Goal: Task Accomplishment & Management: Manage account settings

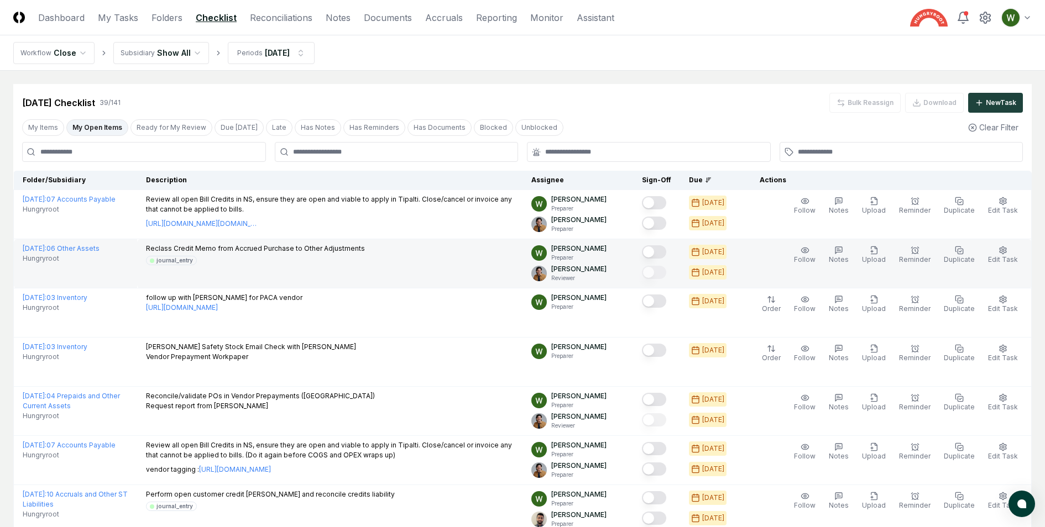
click at [283, 249] on p "Reclass Credit Memo from Accrued Purchase to Other Adjustments" at bounding box center [255, 249] width 219 height 10
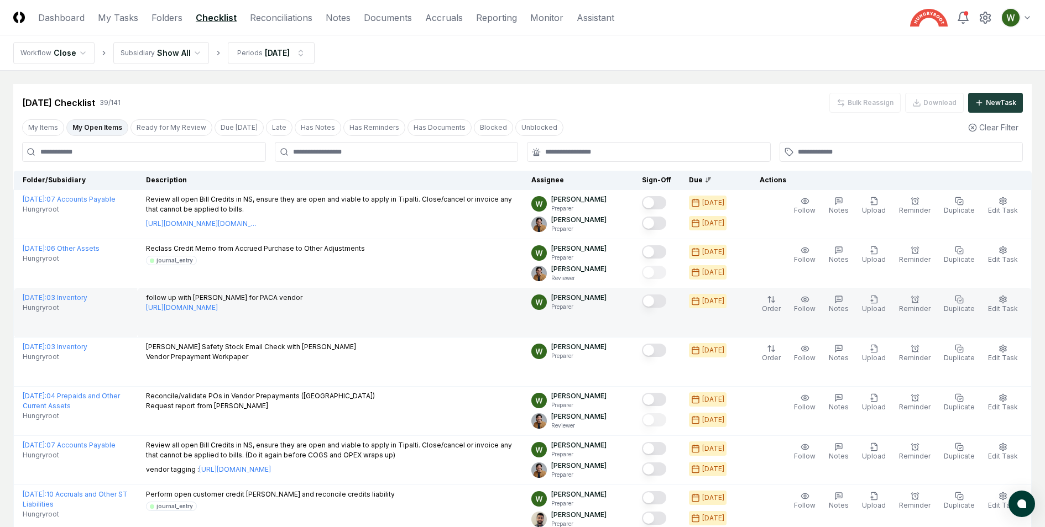
click at [262, 294] on p "follow up with [PERSON_NAME] for PACA vendor [URL][DOMAIN_NAME]" at bounding box center [224, 303] width 156 height 20
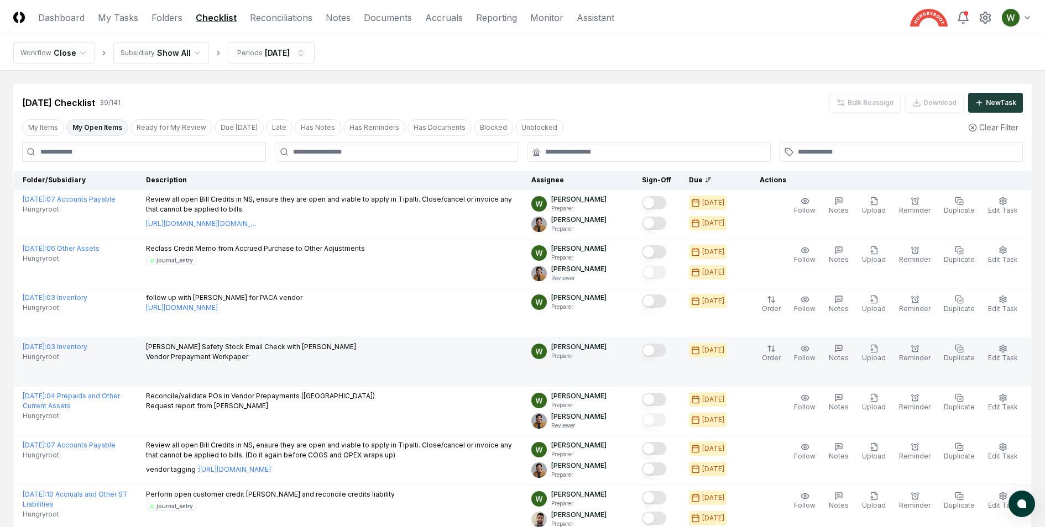
click at [239, 342] on p "[PERSON_NAME] Safety Stock Email Check with [PERSON_NAME] Prepayment Workpaper" at bounding box center [251, 352] width 210 height 20
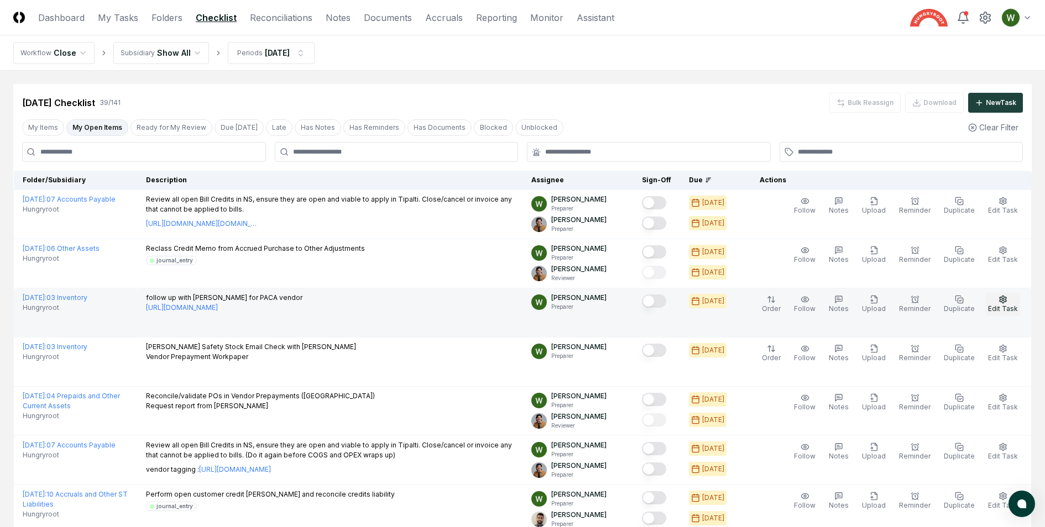
click at [1002, 299] on icon "button" at bounding box center [1003, 299] width 9 height 9
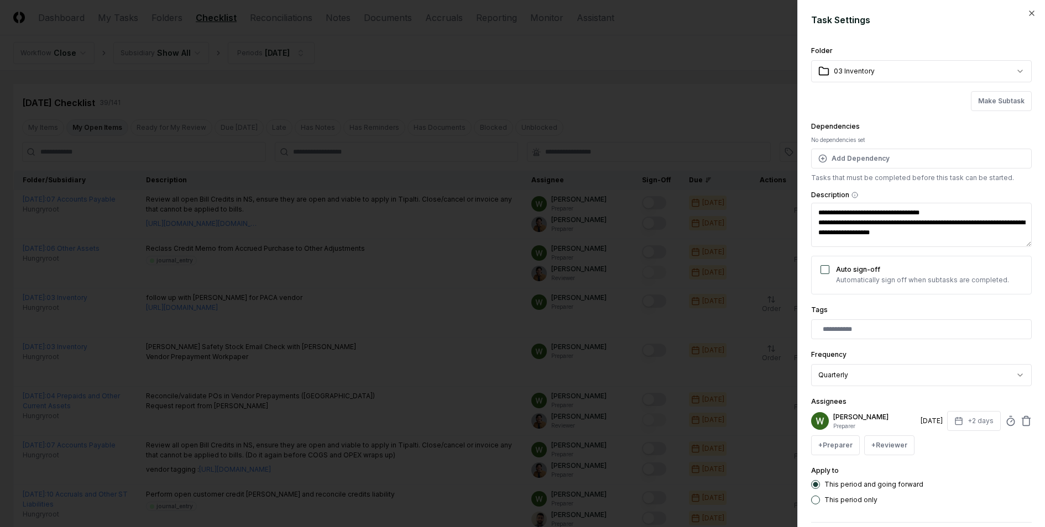
scroll to position [48, 0]
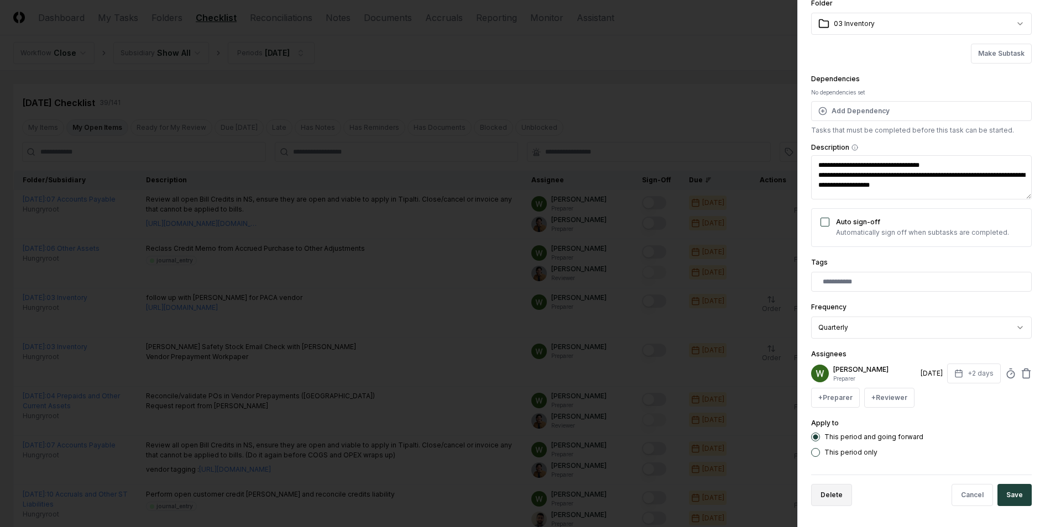
click at [835, 488] on button "Delete" at bounding box center [831, 495] width 41 height 22
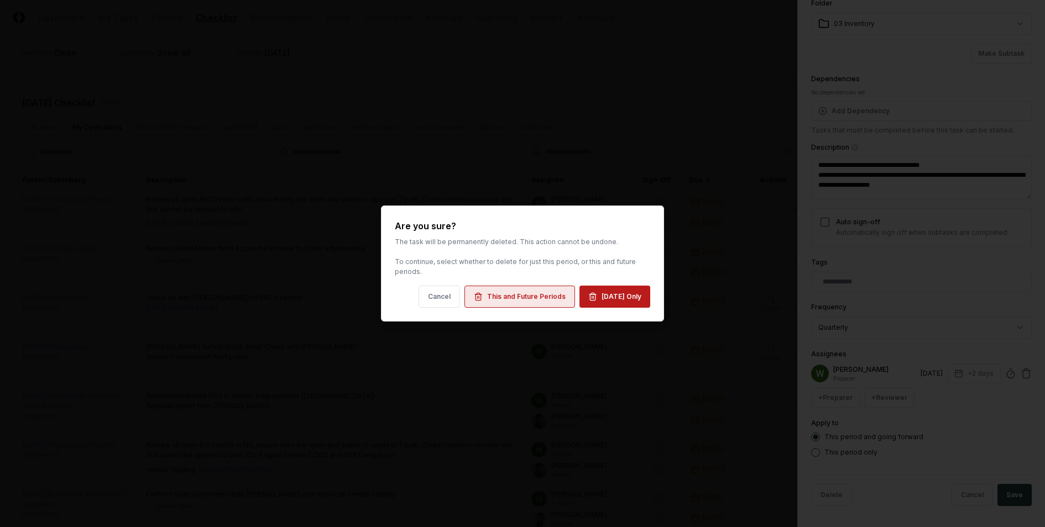
click at [535, 296] on div "This and Future Periods" at bounding box center [526, 297] width 79 height 10
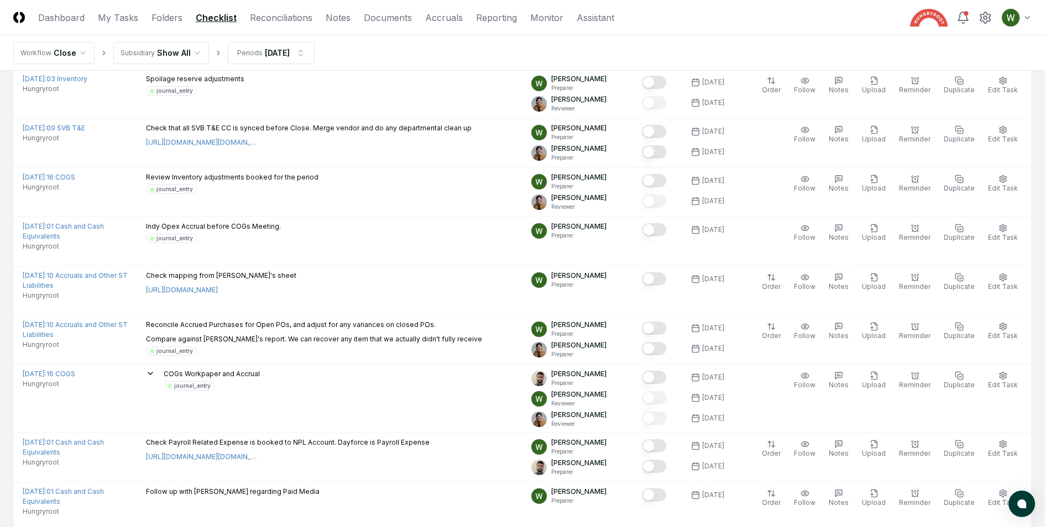
scroll to position [535, 0]
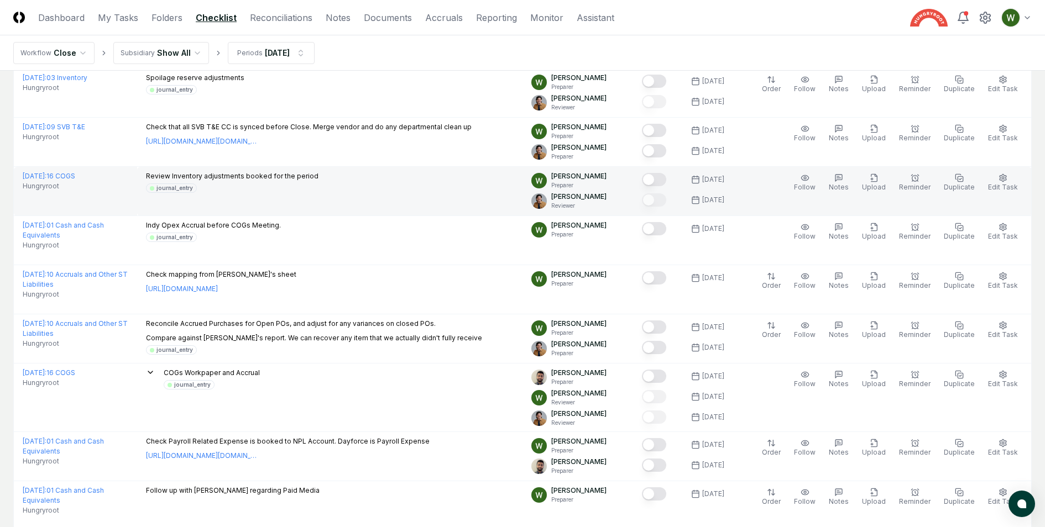
click at [315, 176] on p "Review Inventory adjustments booked for the period" at bounding box center [232, 176] width 173 height 10
click at [666, 176] on button "Mark complete" at bounding box center [654, 179] width 24 height 13
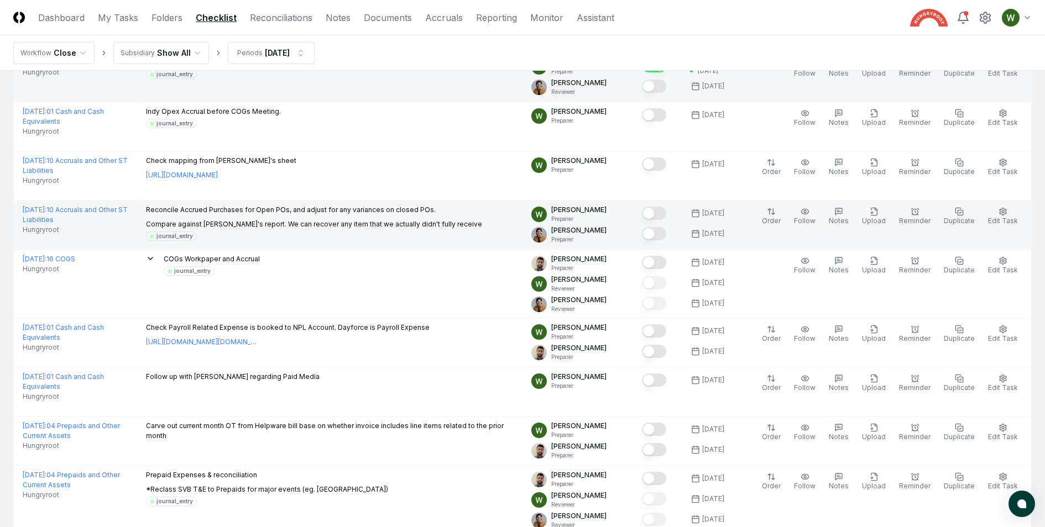
scroll to position [651, 0]
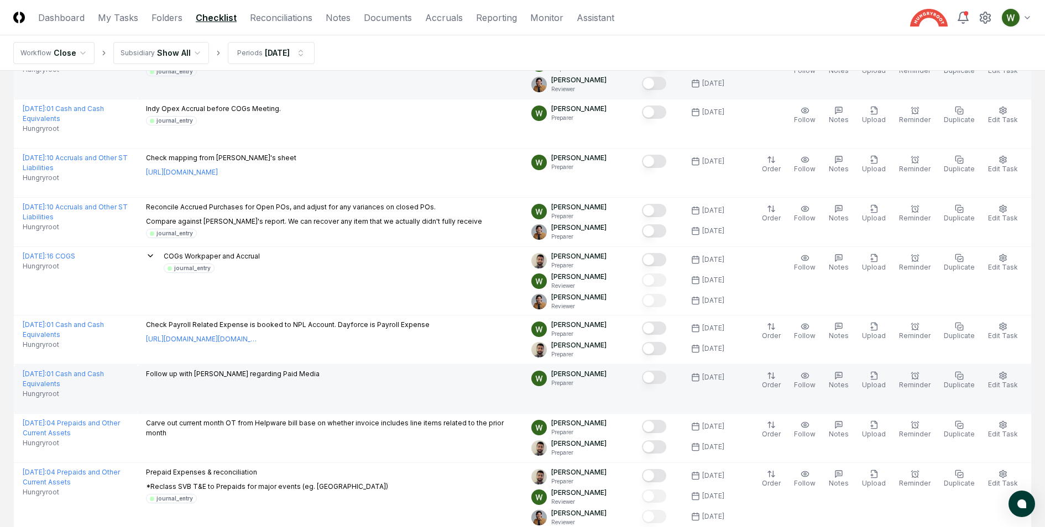
click at [218, 369] on p "Follow up with [PERSON_NAME] regarding Paid Media" at bounding box center [233, 374] width 174 height 10
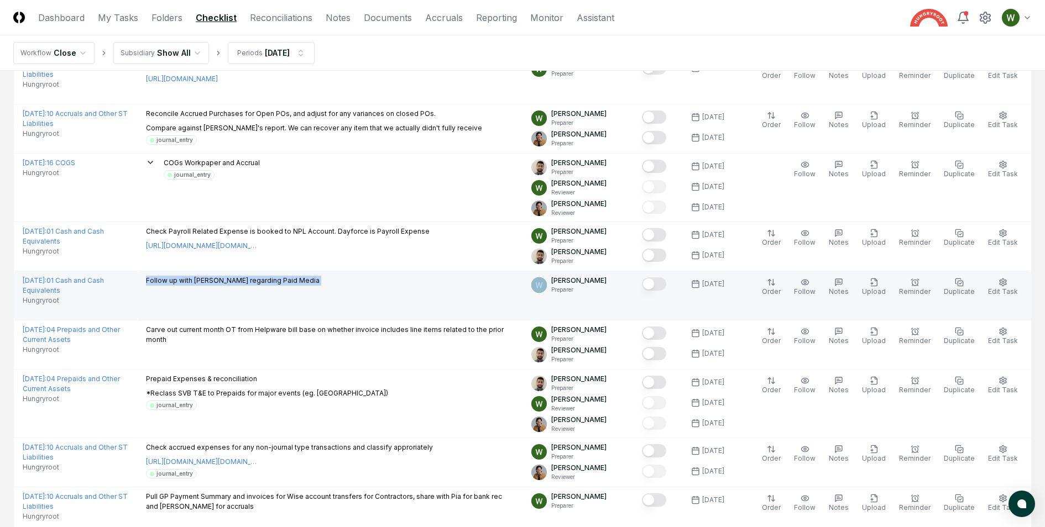
scroll to position [798, 0]
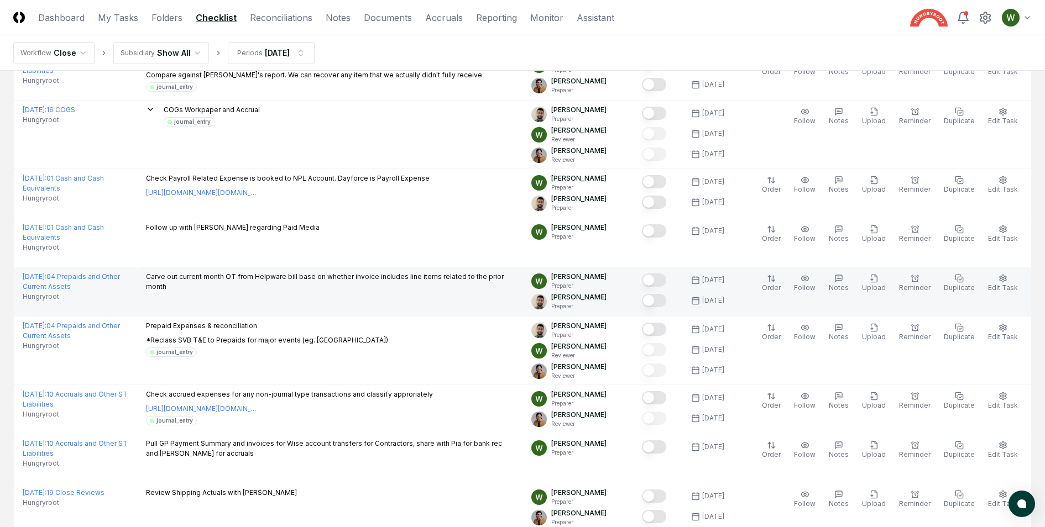
click at [311, 288] on td "Carve out current month OT from Helpware bill base on whether invoice includes …" at bounding box center [329, 292] width 385 height 49
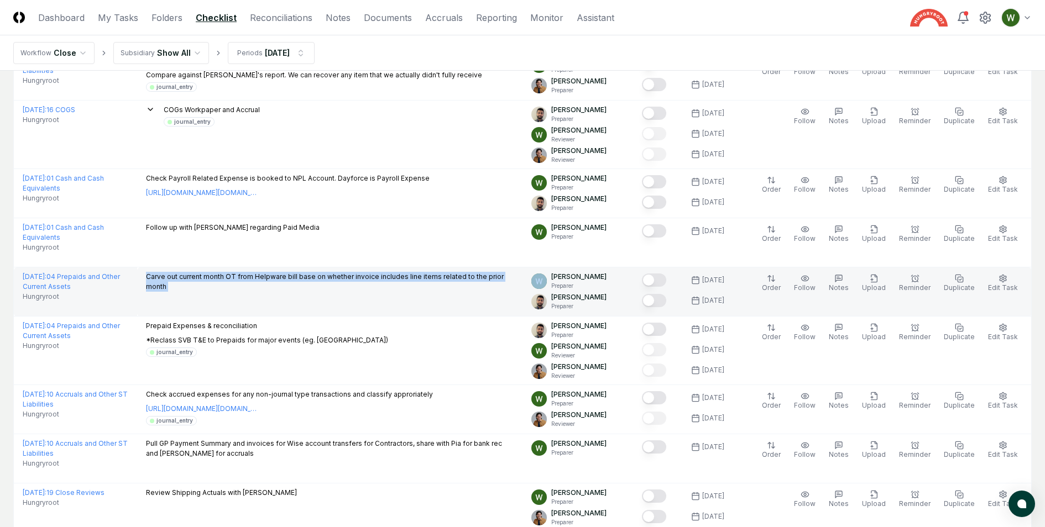
click at [311, 288] on td "Carve out current month OT from Helpware bill base on whether invoice includes …" at bounding box center [329, 292] width 385 height 49
click at [309, 280] on td "Carve out current month OT from Helpware bill base on whether invoice includes …" at bounding box center [329, 292] width 385 height 49
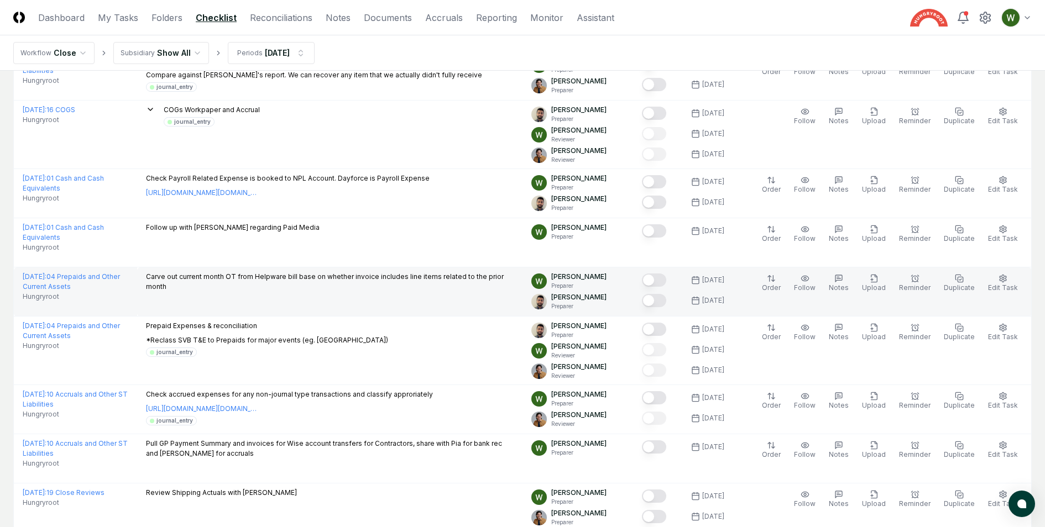
click at [309, 280] on td "Carve out current month OT from Helpware bill base on whether invoice includes …" at bounding box center [329, 292] width 385 height 49
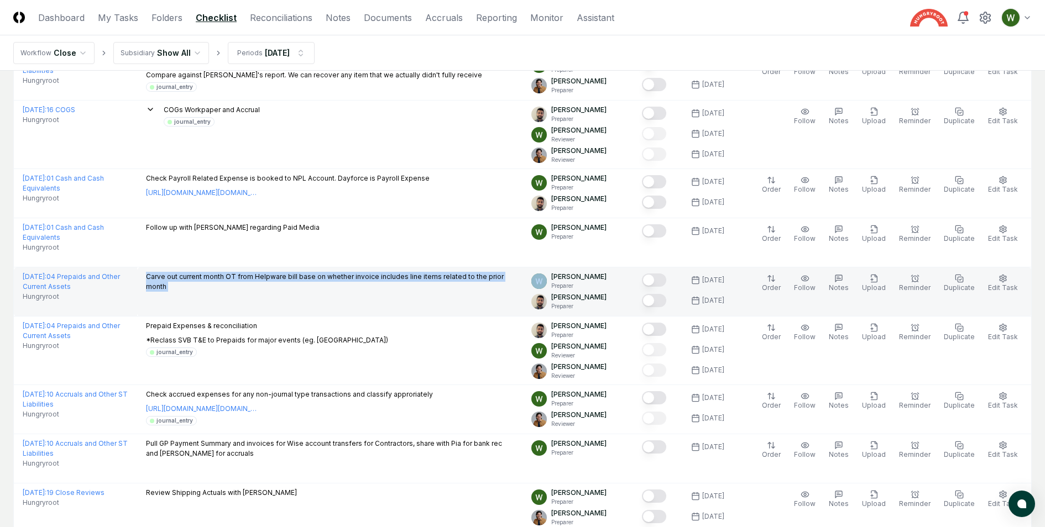
click at [309, 280] on td "Carve out current month OT from Helpware bill base on whether invoice includes …" at bounding box center [329, 292] width 385 height 49
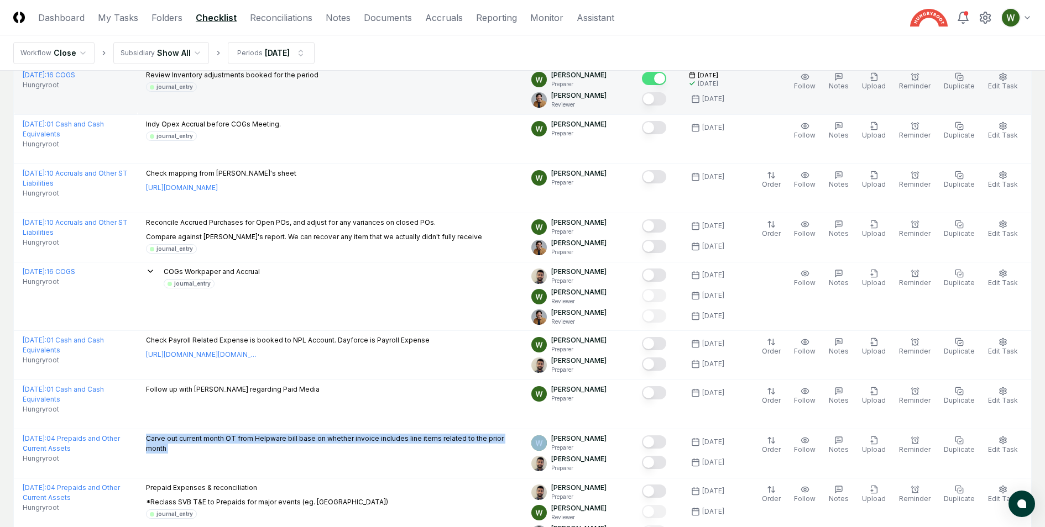
scroll to position [0, 0]
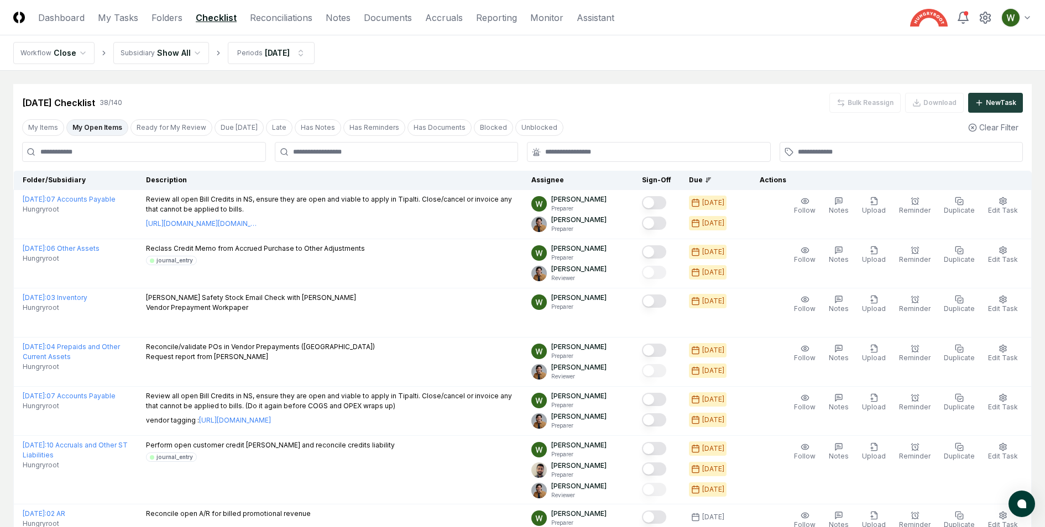
click at [79, 10] on header "CloseCore Dashboard My Tasks Folders Checklist Reconciliations Notes Documents …" at bounding box center [522, 17] width 1045 height 35
click at [79, 18] on link "Dashboard" at bounding box center [61, 17] width 46 height 13
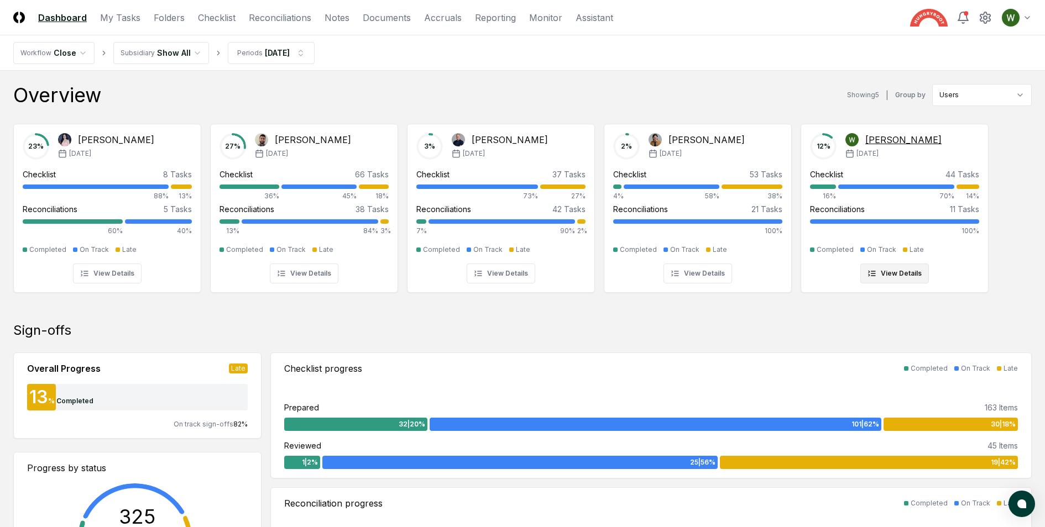
click at [861, 180] on div "Checklist 44 Tasks 16% 70% 14%" at bounding box center [894, 185] width 169 height 33
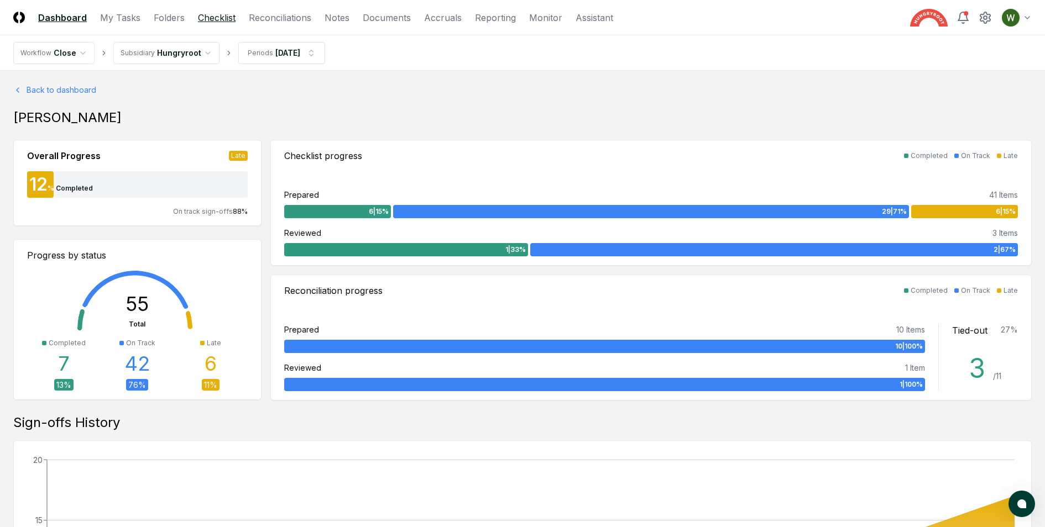
click at [223, 19] on link "Checklist" at bounding box center [217, 17] width 38 height 13
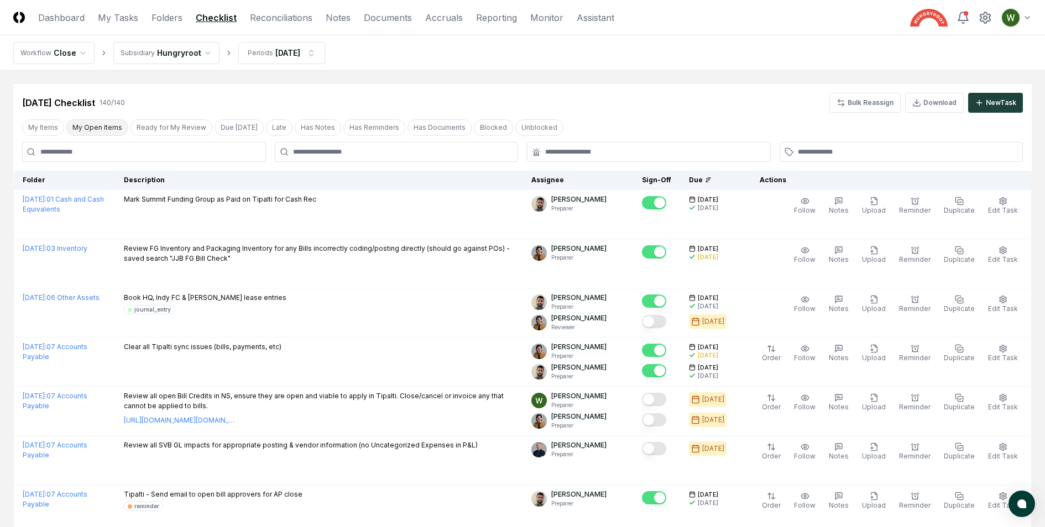
click at [102, 128] on button "My Open Items" at bounding box center [97, 127] width 62 height 17
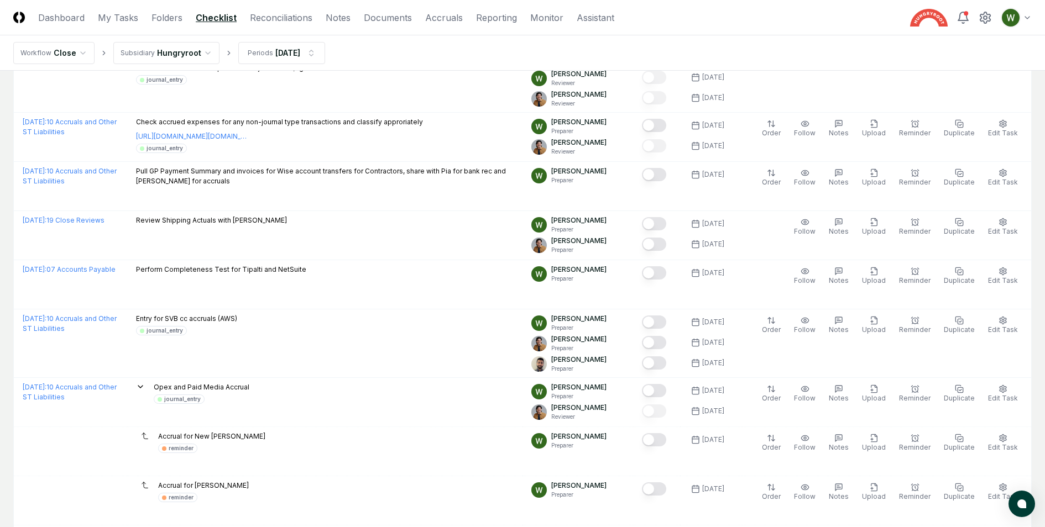
scroll to position [994, 0]
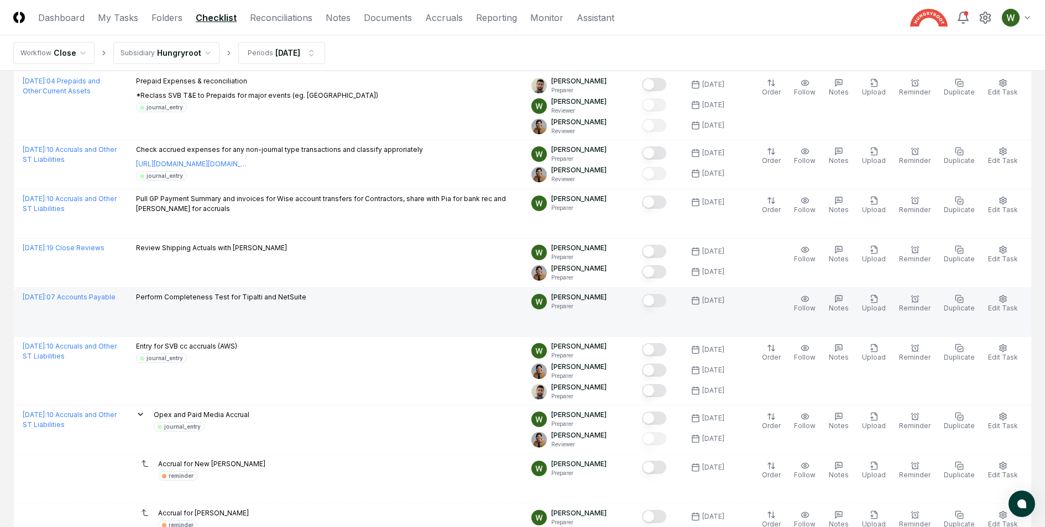
click at [226, 296] on p "Perform Completeness Test for Tipalti and NetSuite" at bounding box center [221, 297] width 170 height 10
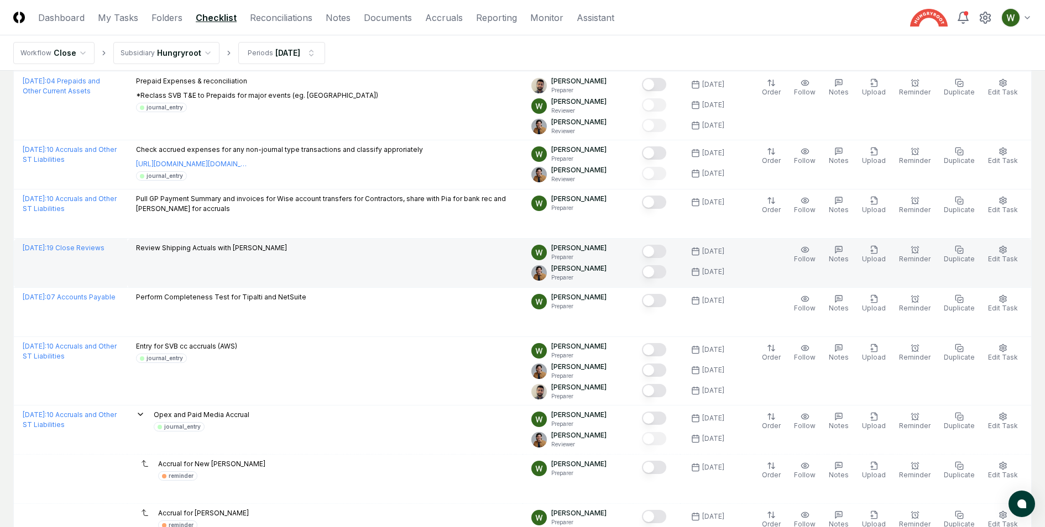
click at [197, 244] on p "Review Shipping Actuals with [PERSON_NAME]" at bounding box center [211, 248] width 151 height 10
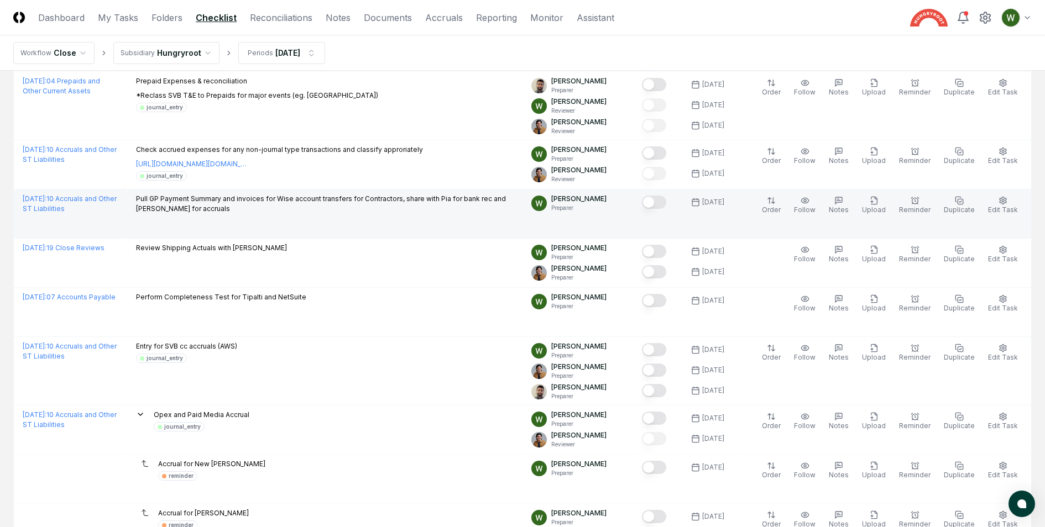
click at [197, 204] on p "Pull GP Payment Summary and invoices for Wise account transfers for Contractors…" at bounding box center [325, 204] width 378 height 20
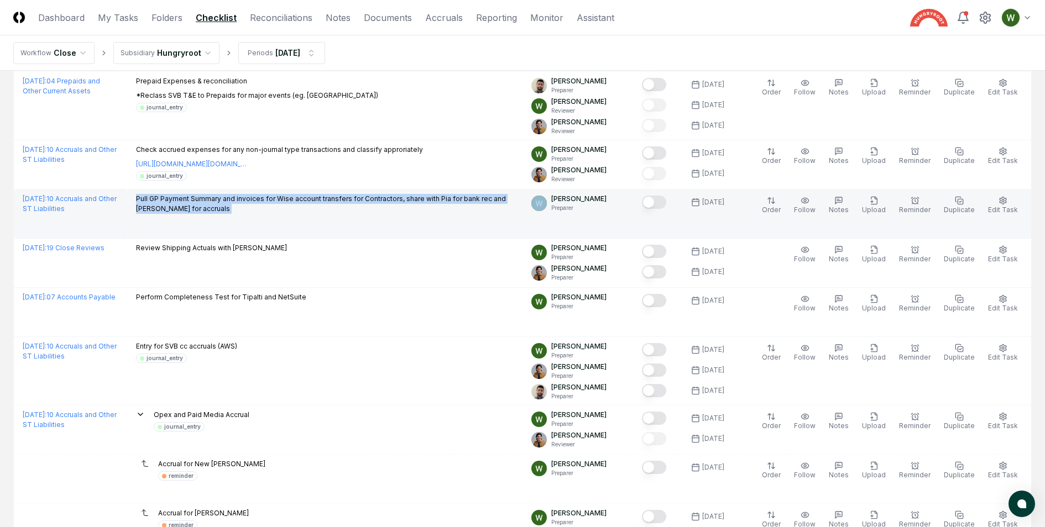
click at [197, 204] on p "Pull GP Payment Summary and invoices for Wise account transfers for Contractors…" at bounding box center [325, 204] width 378 height 20
click at [463, 198] on p "Pull GP Payment Summary and invoices for Wise account transfers for Contractors…" at bounding box center [325, 204] width 378 height 20
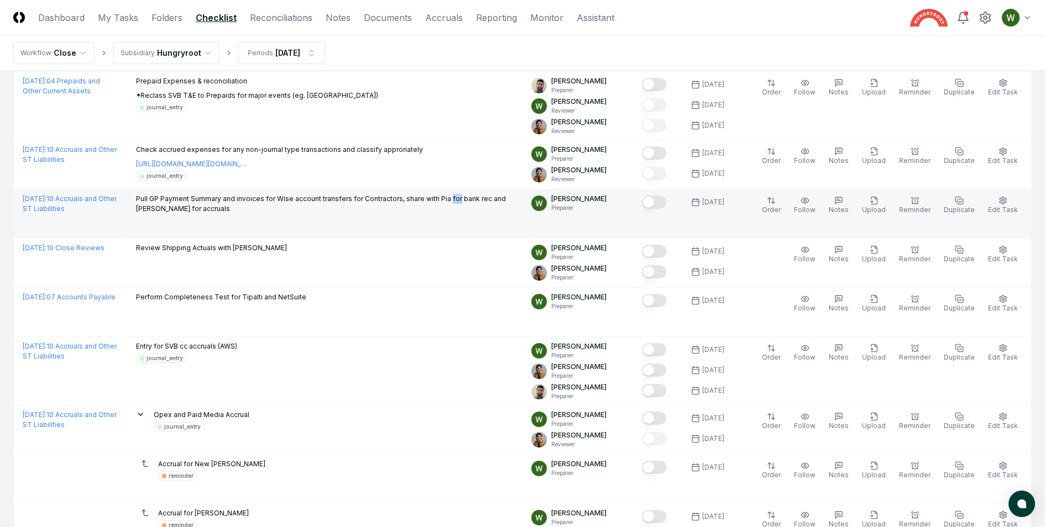
click at [463, 198] on p "Pull GP Payment Summary and invoices for Wise account transfers for Contractors…" at bounding box center [325, 204] width 378 height 20
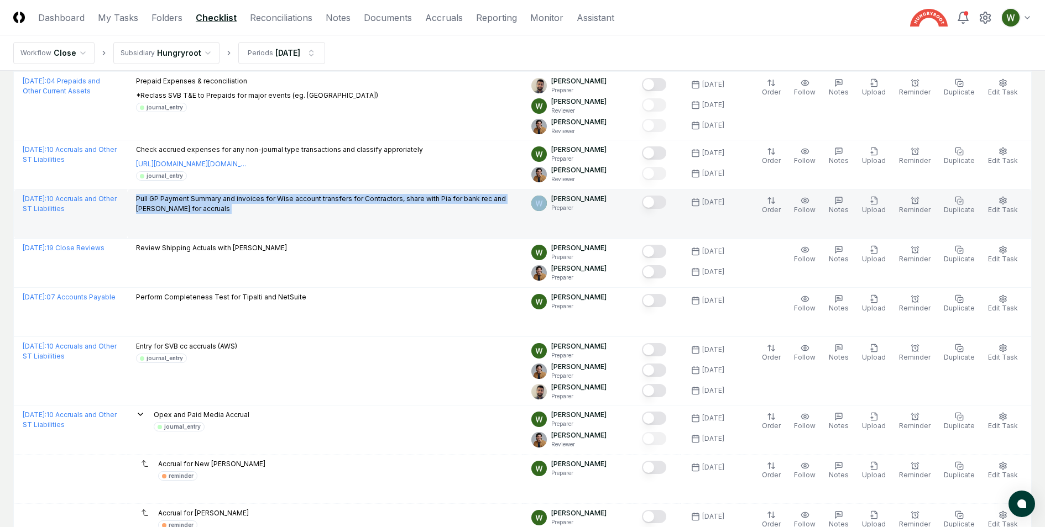
click at [463, 198] on p "Pull GP Payment Summary and invoices for Wise account transfers for Contractors…" at bounding box center [325, 204] width 378 height 20
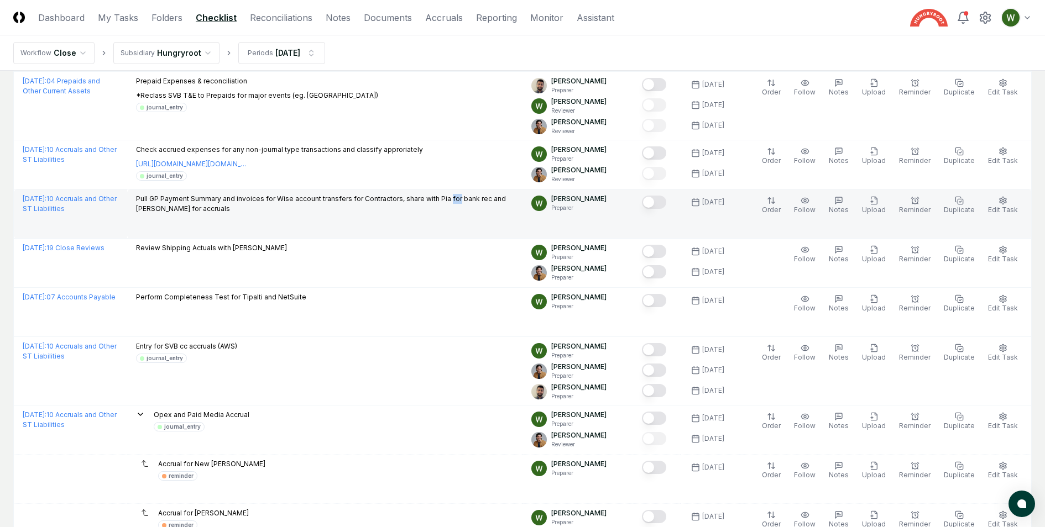
click at [463, 198] on p "Pull GP Payment Summary and invoices for Wise account transfers for Contractors…" at bounding box center [325, 204] width 378 height 20
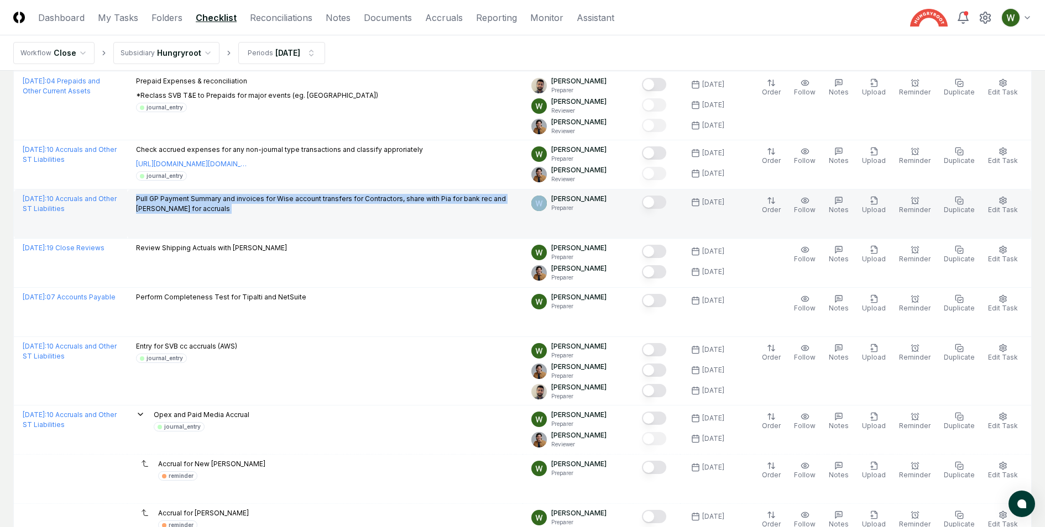
click at [463, 198] on p "Pull GP Payment Summary and invoices for Wise account transfers for Contractors…" at bounding box center [325, 204] width 378 height 20
click at [474, 200] on p "Pull GP Payment Summary and invoices for Wise account transfers for Contractors…" at bounding box center [325, 204] width 378 height 20
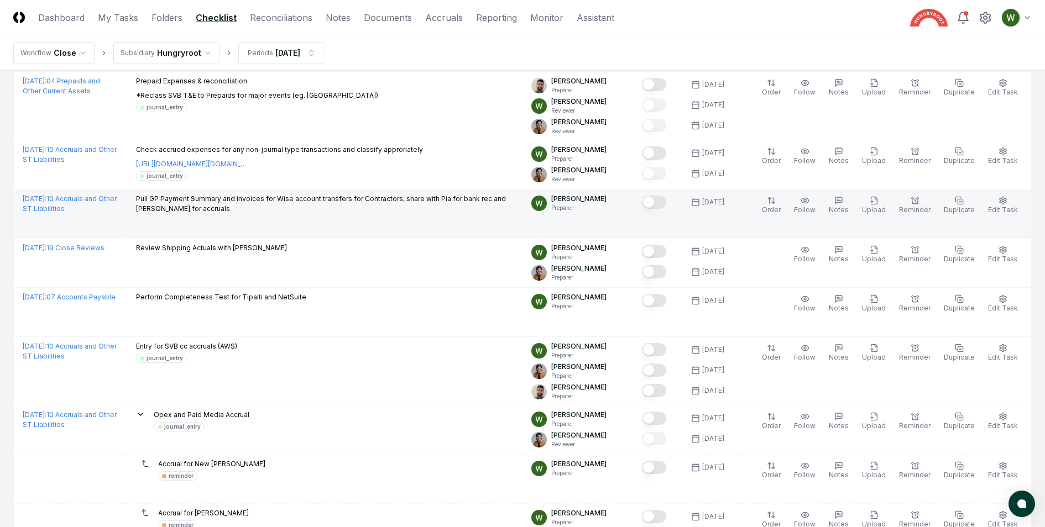
click at [468, 195] on p "Pull GP Payment Summary and invoices for Wise account transfers for Contractors…" at bounding box center [325, 204] width 378 height 20
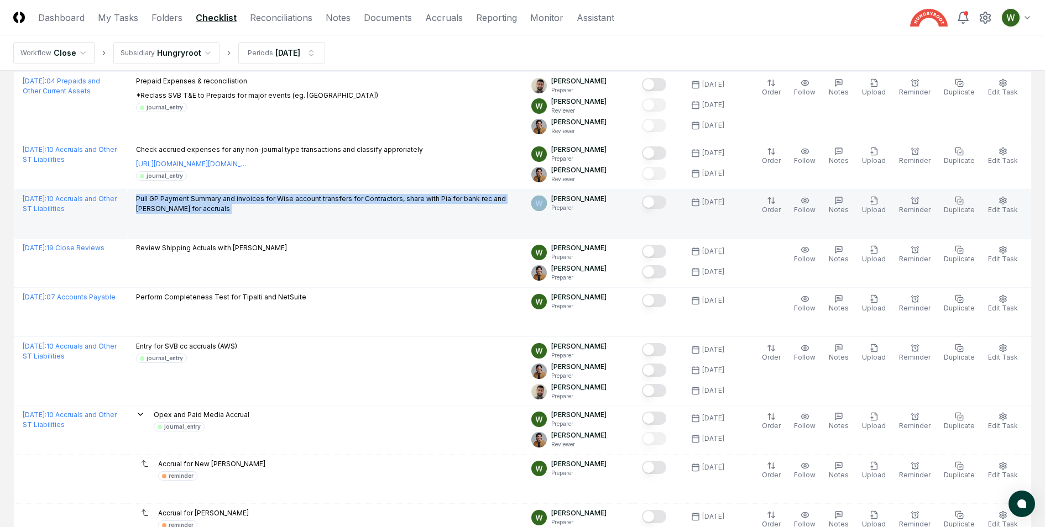
click at [468, 195] on p "Pull GP Payment Summary and invoices for Wise account transfers for Contractors…" at bounding box center [325, 204] width 378 height 20
click at [664, 196] on button "Mark complete" at bounding box center [654, 202] width 24 height 13
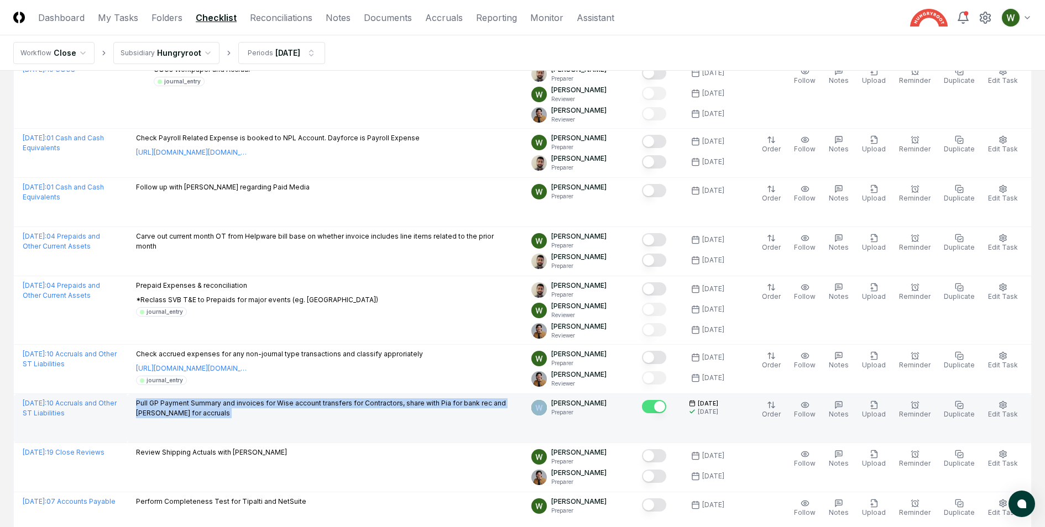
scroll to position [783, 0]
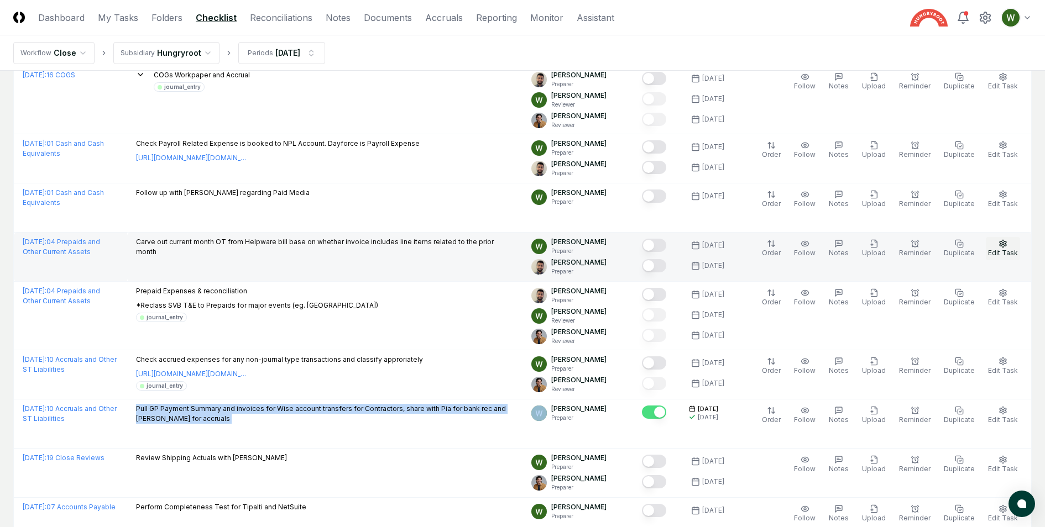
click at [1004, 239] on icon "button" at bounding box center [1003, 243] width 9 height 9
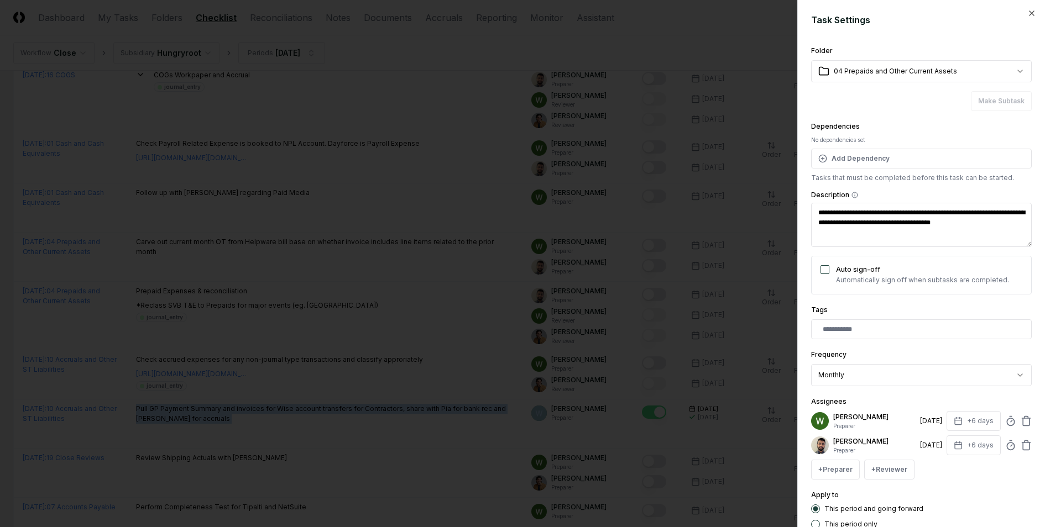
type textarea "*"
click at [985, 102] on button "Make Subtask" at bounding box center [1001, 101] width 61 height 20
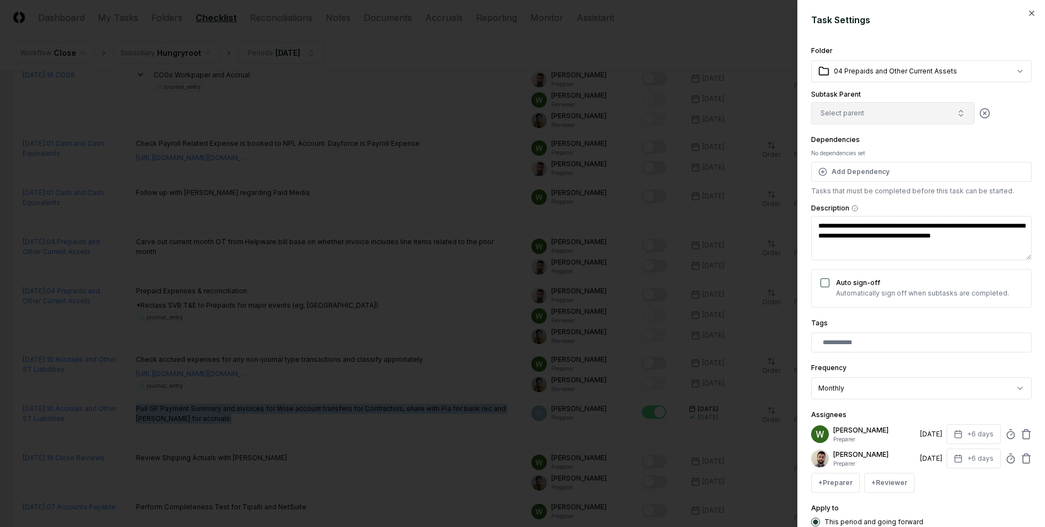
click at [914, 114] on button "Select parent" at bounding box center [893, 113] width 164 height 22
type input "*******"
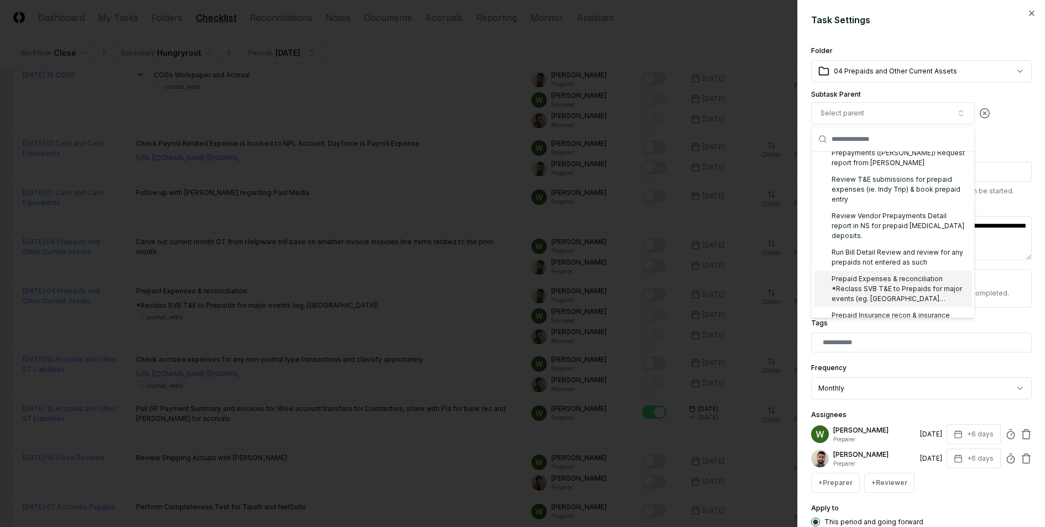
scroll to position [6, 0]
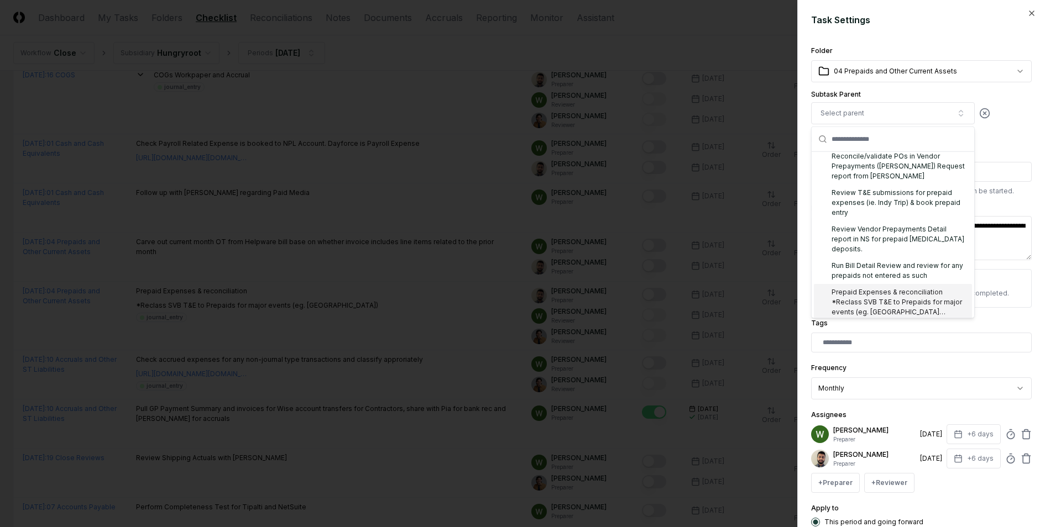
click at [897, 284] on div "Prepaid Expenses & reconciliation *Reclass SVB T&E to Prepaids for major events…" at bounding box center [893, 302] width 158 height 36
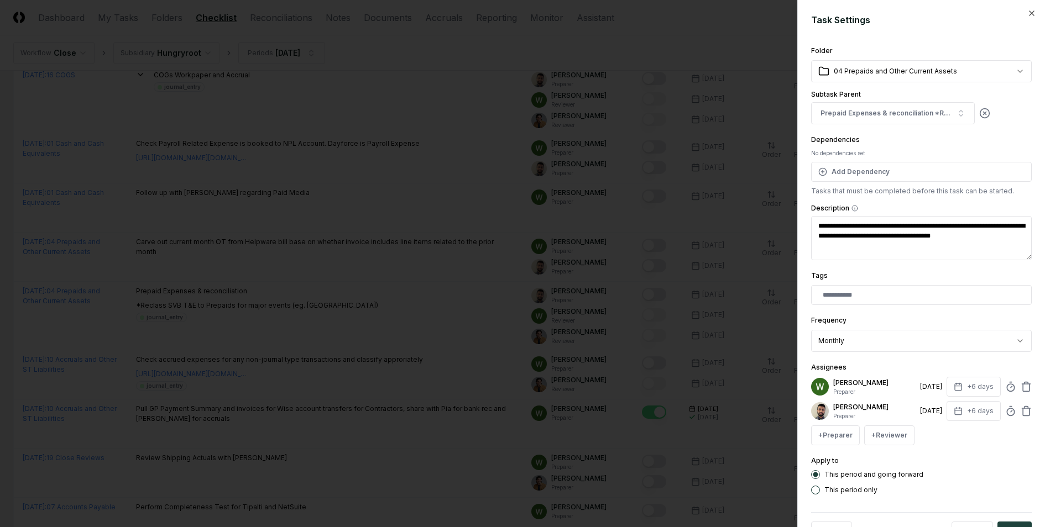
scroll to position [38, 0]
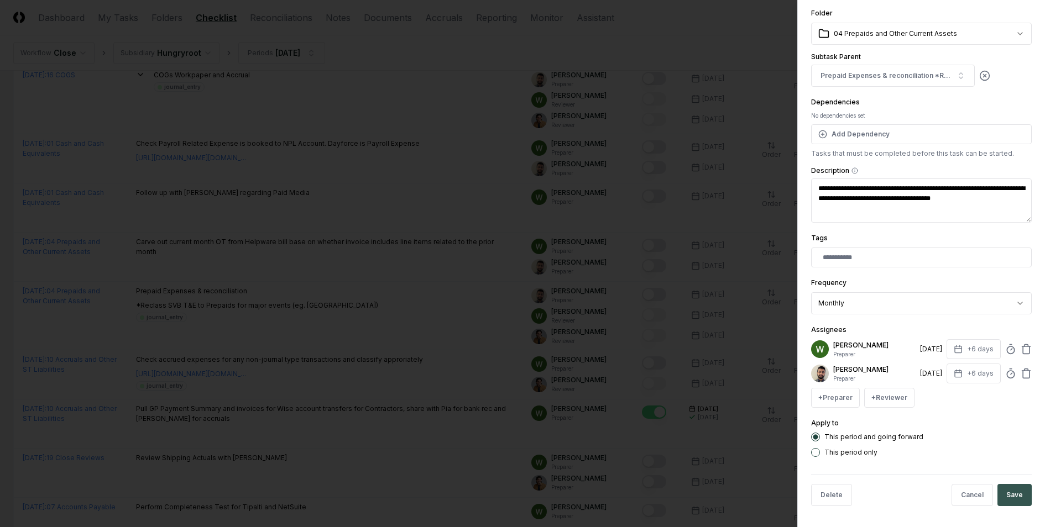
click at [1020, 496] on button "Save" at bounding box center [1014, 495] width 34 height 22
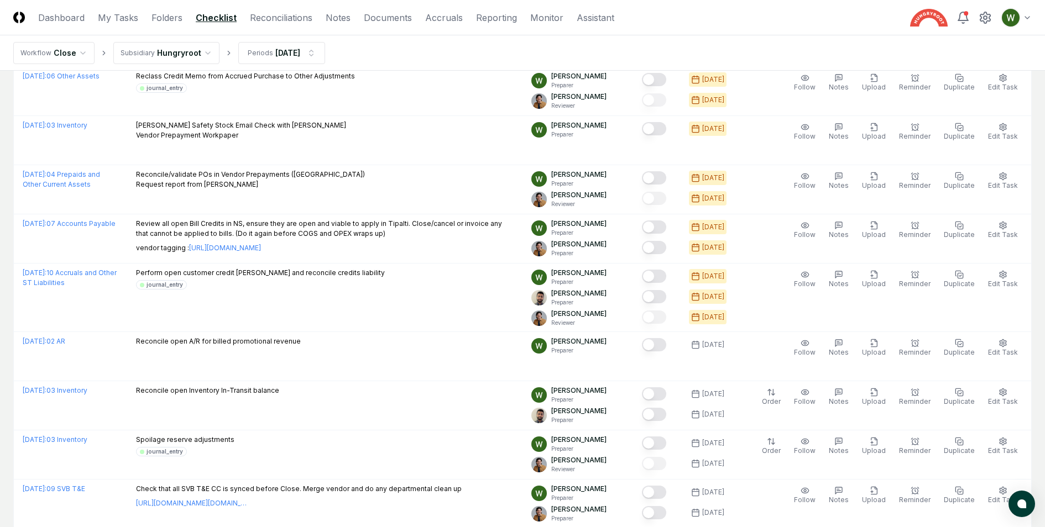
scroll to position [758, 0]
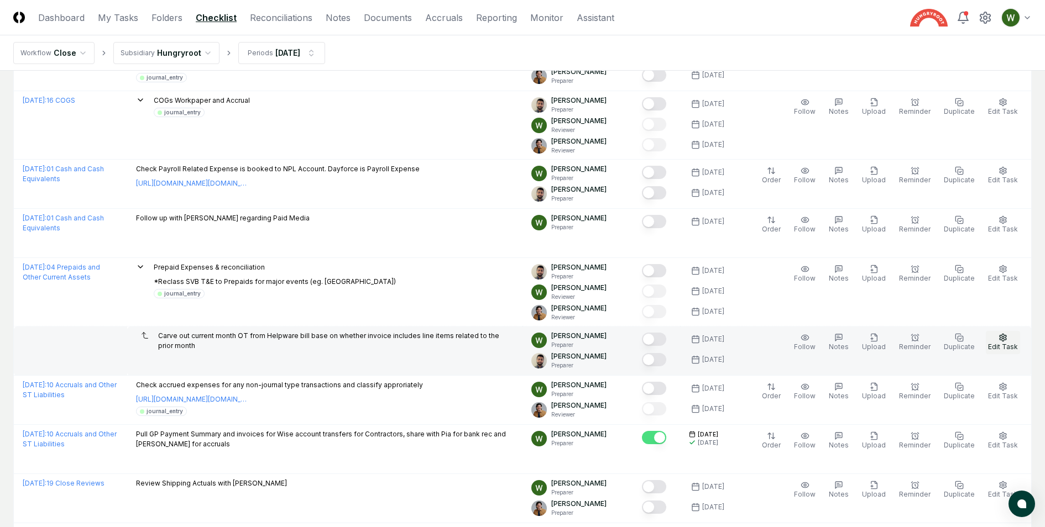
click at [999, 332] on button "Edit Task" at bounding box center [1003, 342] width 34 height 23
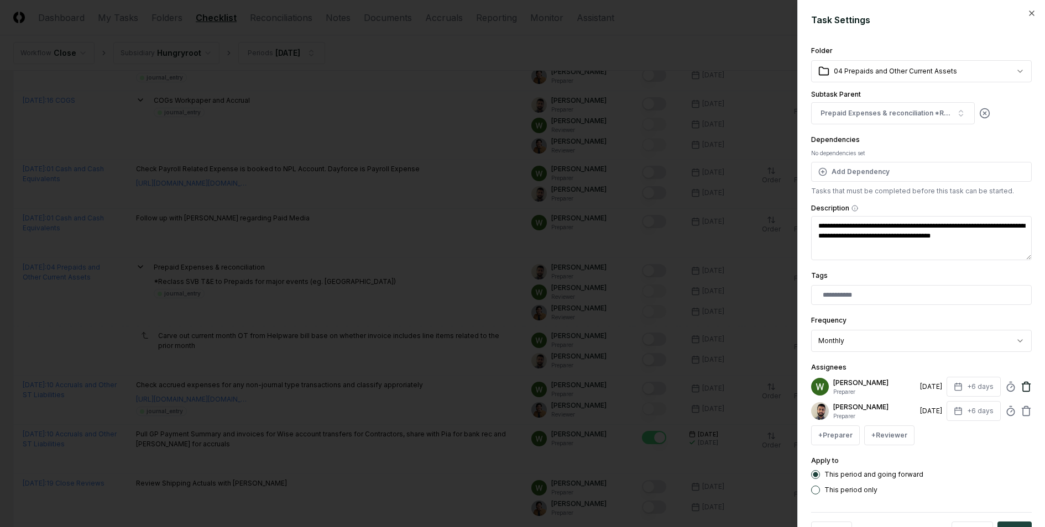
click at [1027, 384] on icon at bounding box center [1026, 384] width 8 height 0
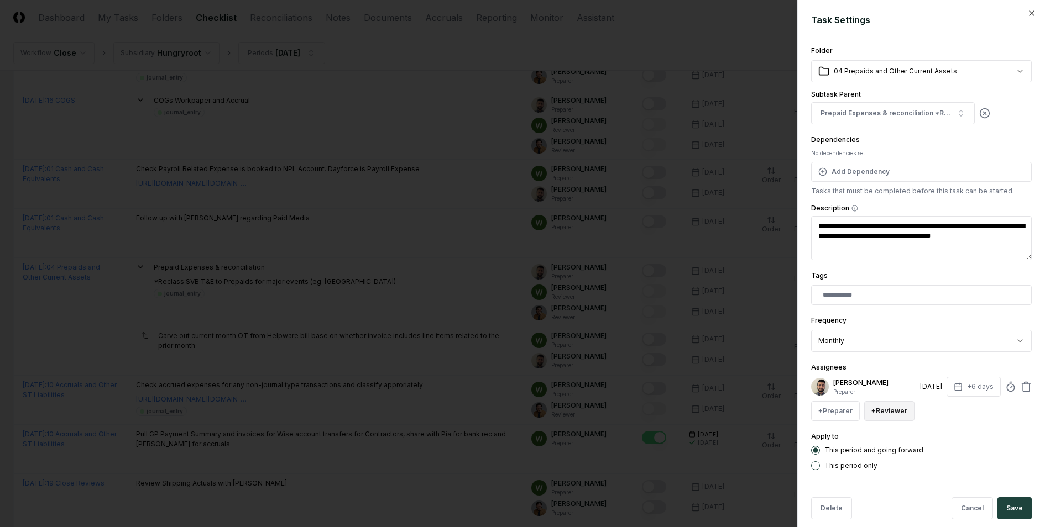
click at [886, 409] on button "+ Reviewer" at bounding box center [889, 411] width 50 height 20
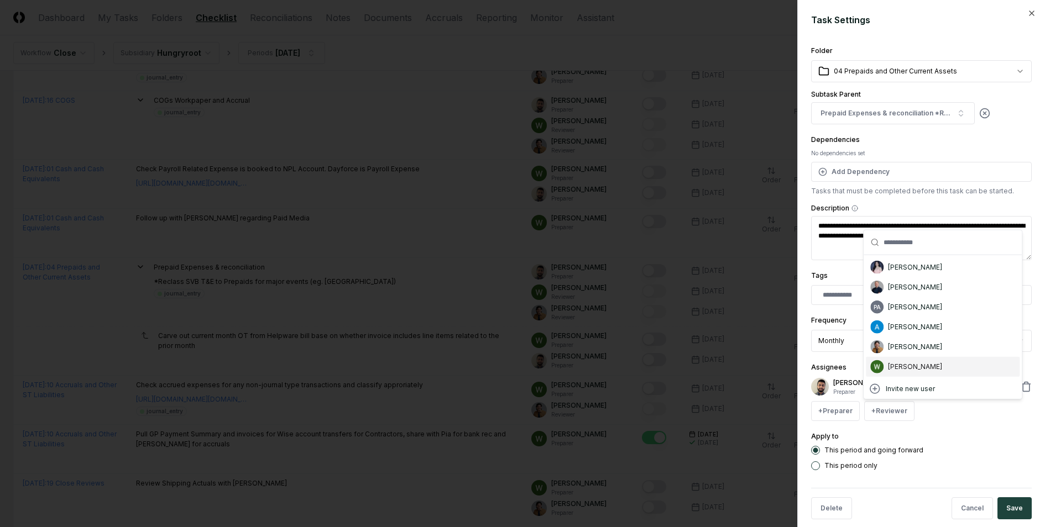
click at [895, 368] on div "[PERSON_NAME]" at bounding box center [915, 367] width 54 height 10
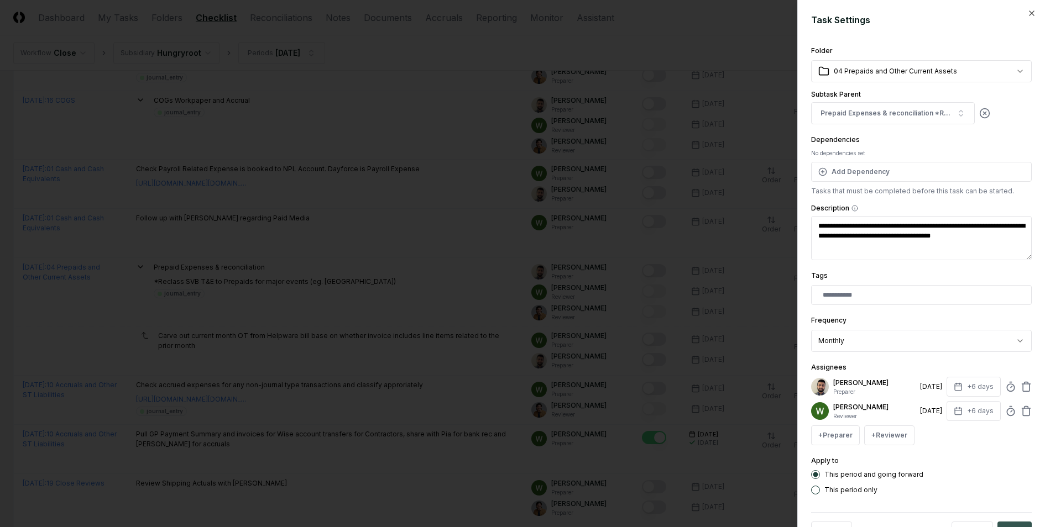
click at [1012, 522] on button "Save" at bounding box center [1014, 533] width 34 height 22
type textarea "*"
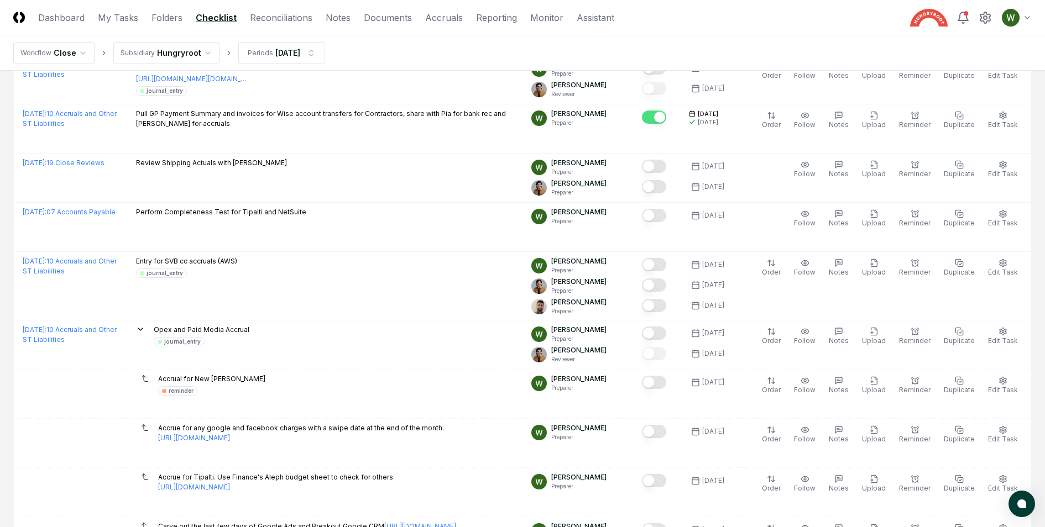
scroll to position [1077, 0]
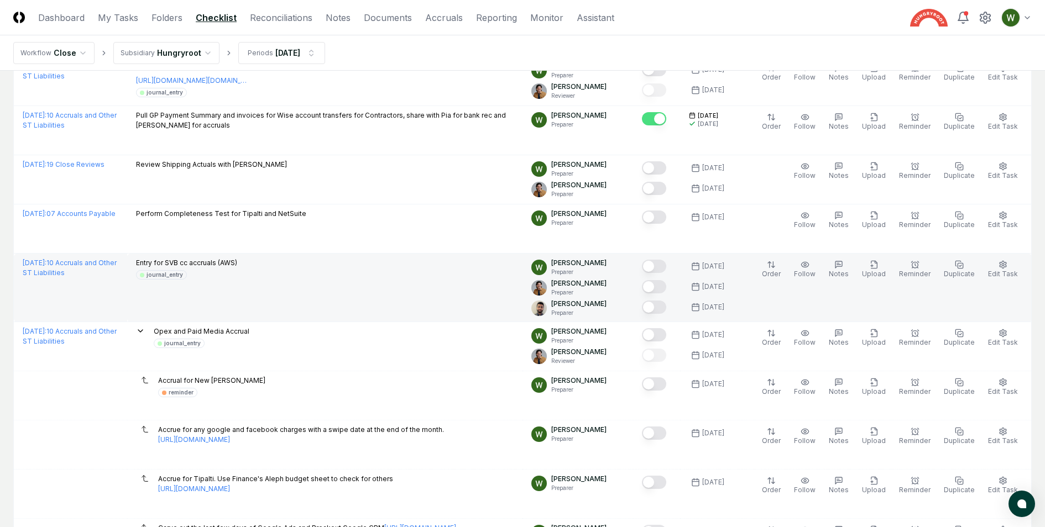
click at [237, 258] on p "Entry for SVB cc accruals (AWS)" at bounding box center [186, 263] width 101 height 10
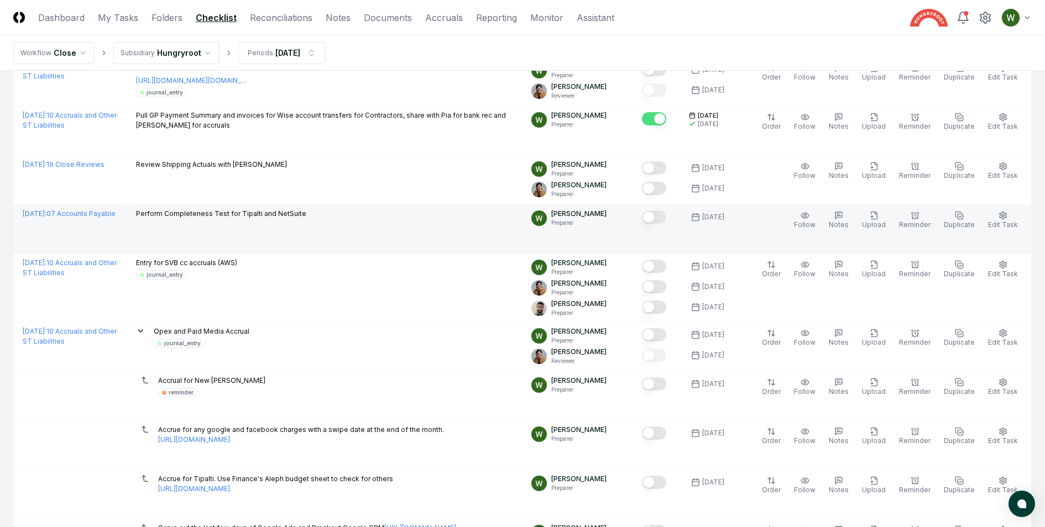
click at [253, 211] on p "Perform Completeness Test for Tipalti and NetSuite" at bounding box center [221, 214] width 170 height 10
click at [278, 246] on td "Perform Completeness Test for Tipalti and NetSuite" at bounding box center [325, 229] width 396 height 49
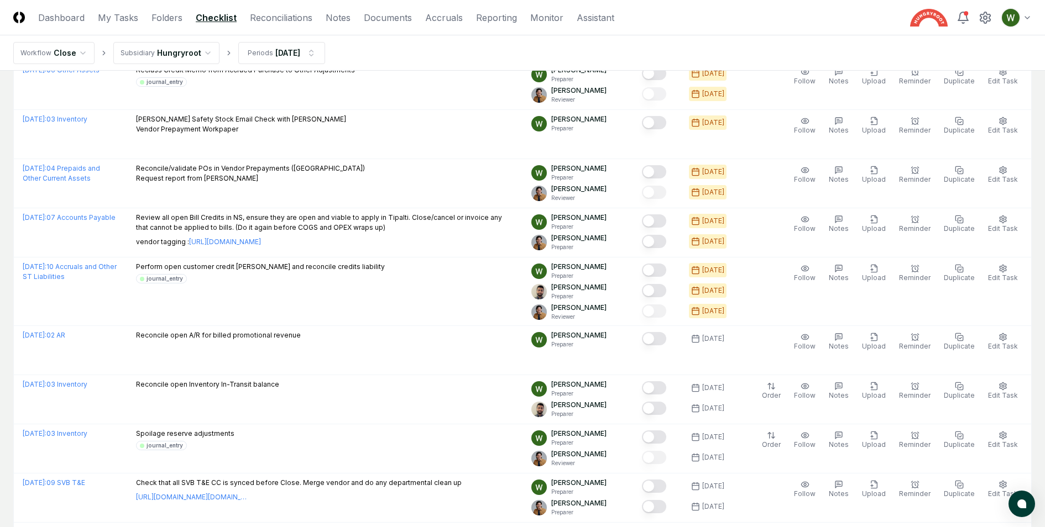
scroll to position [0, 0]
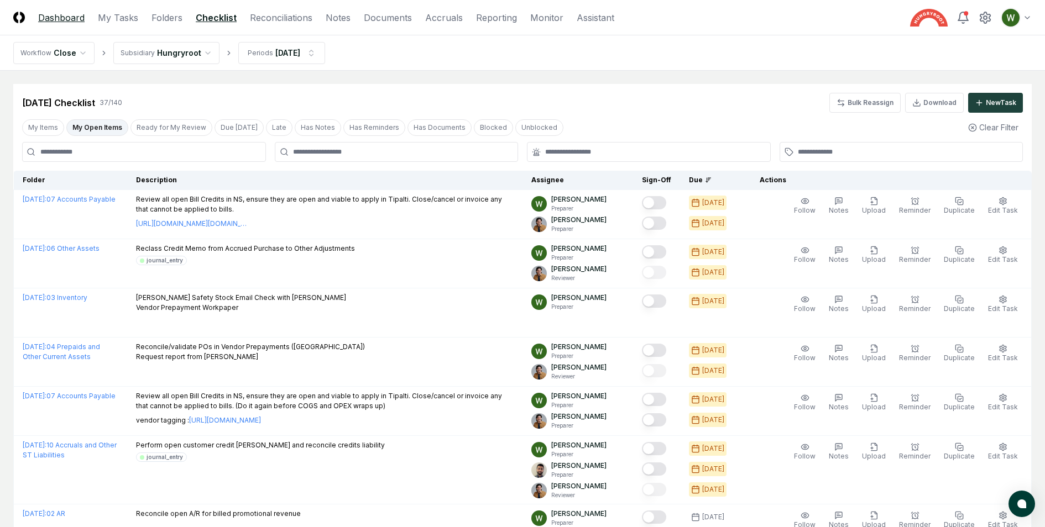
click at [70, 13] on link "Dashboard" at bounding box center [61, 17] width 46 height 13
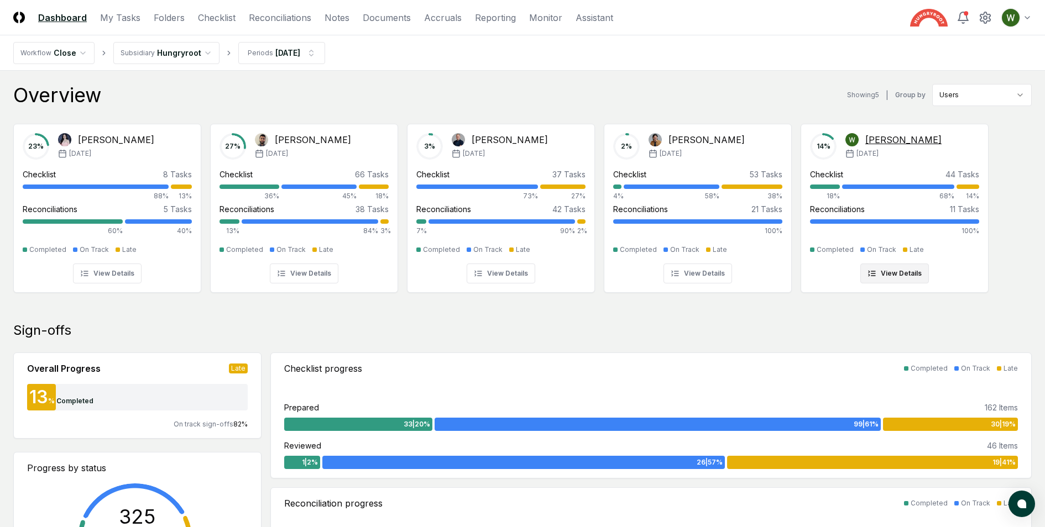
click at [888, 133] on div "[PERSON_NAME]" at bounding box center [903, 139] width 76 height 13
